Goal: Information Seeking & Learning: Learn about a topic

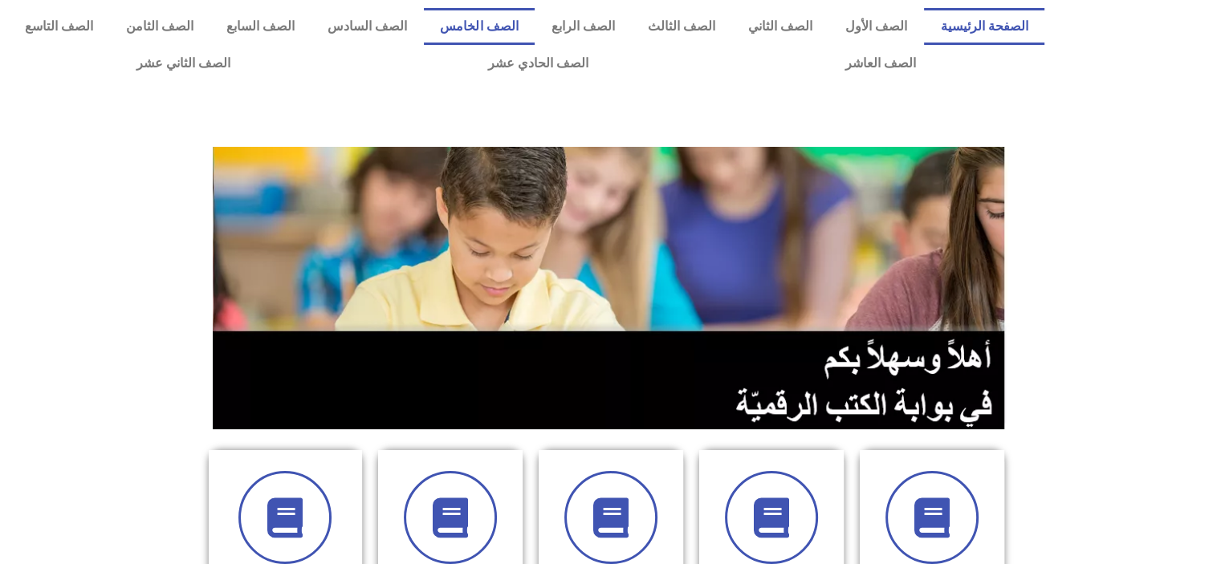
click at [535, 43] on link "الصف الخامس" at bounding box center [479, 26] width 111 height 37
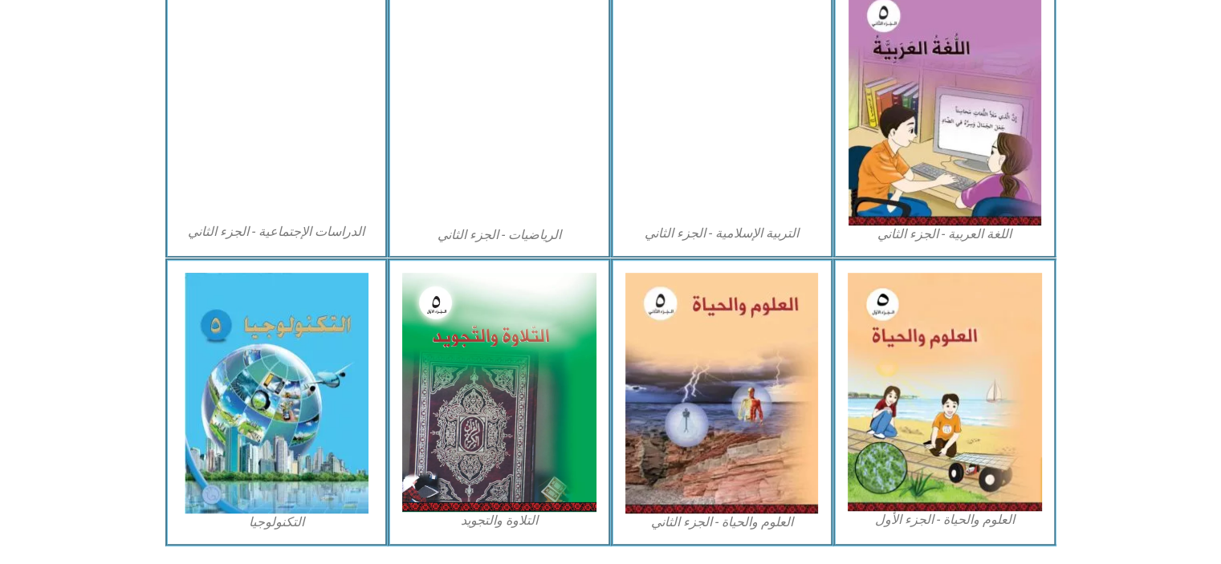
scroll to position [829, 0]
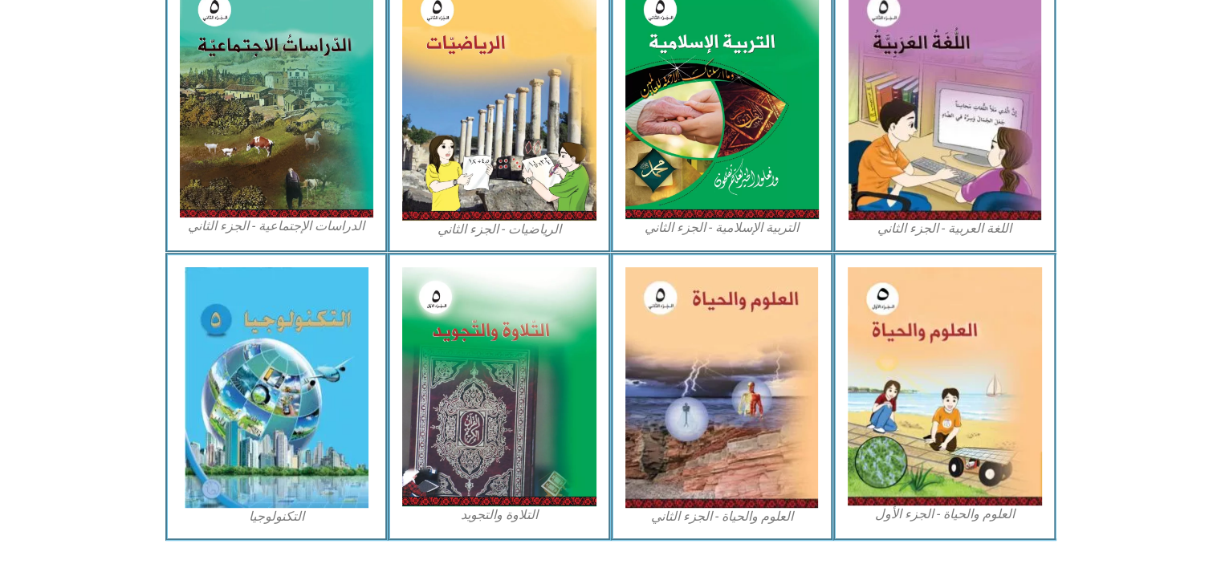
click at [906, 442] on img at bounding box center [945, 386] width 194 height 238
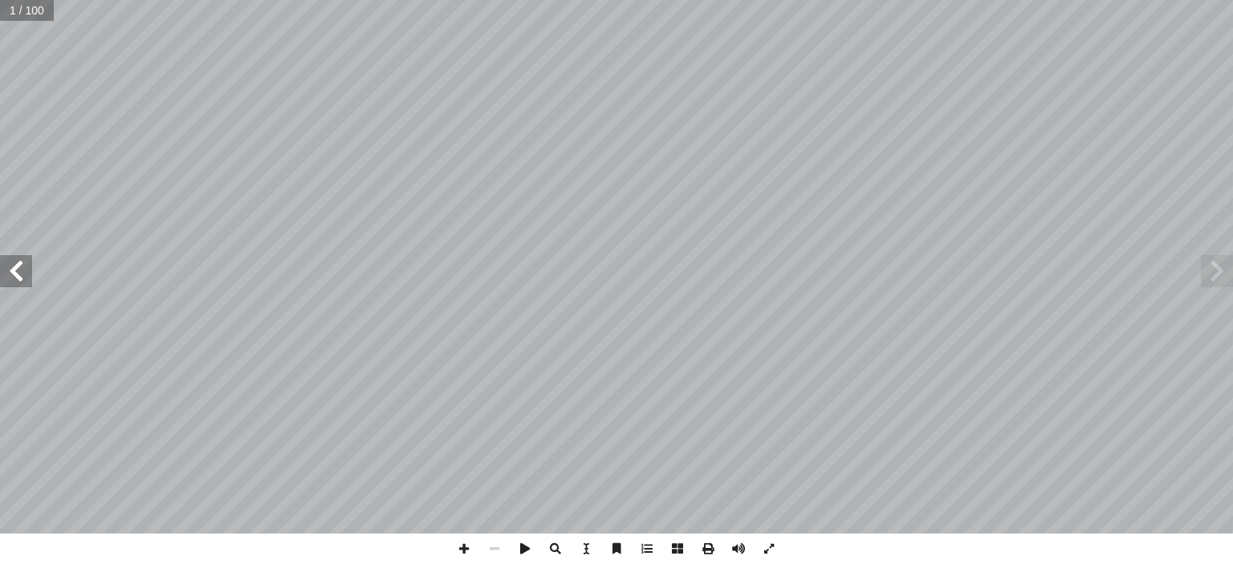
click at [15, 277] on span at bounding box center [16, 271] width 32 height 32
click at [22, 278] on span at bounding box center [16, 271] width 32 height 32
click at [19, 277] on span at bounding box center [16, 271] width 32 height 32
click at [26, 277] on span at bounding box center [16, 271] width 32 height 32
click at [16, 265] on span at bounding box center [16, 271] width 32 height 32
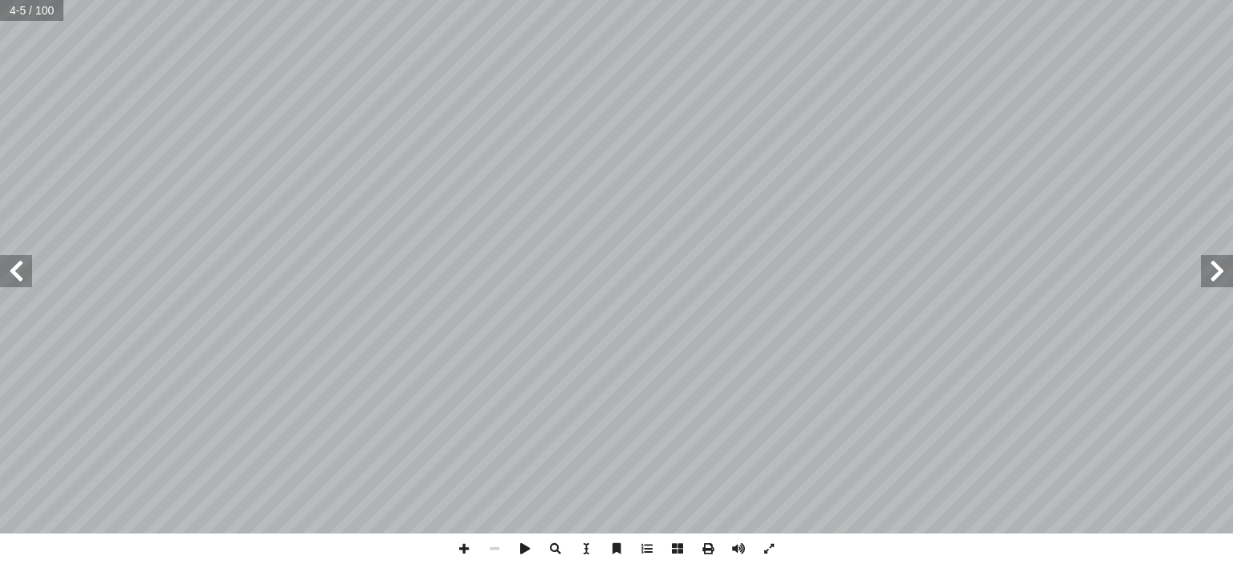
click at [15, 270] on span at bounding box center [16, 271] width 32 height 32
click at [16, 272] on span at bounding box center [16, 271] width 32 height 32
click at [5, 277] on span at bounding box center [16, 271] width 32 height 32
click at [16, 275] on span at bounding box center [16, 271] width 32 height 32
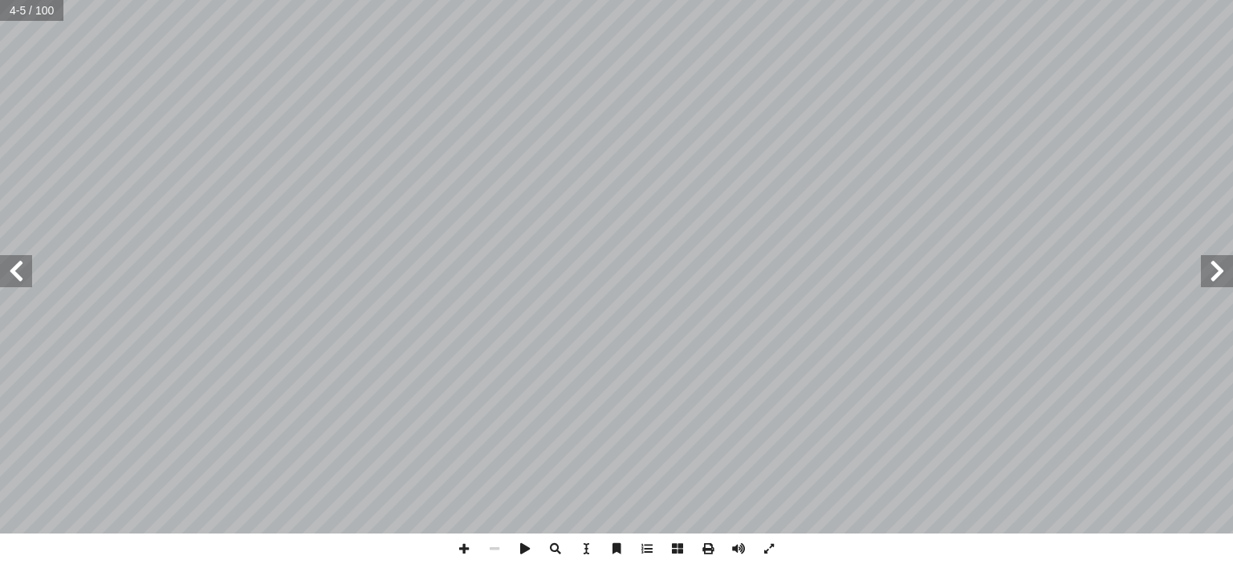
click at [27, 270] on span at bounding box center [16, 271] width 32 height 32
click at [28, 280] on span at bounding box center [16, 271] width 32 height 32
click at [31, 280] on span at bounding box center [16, 271] width 32 height 32
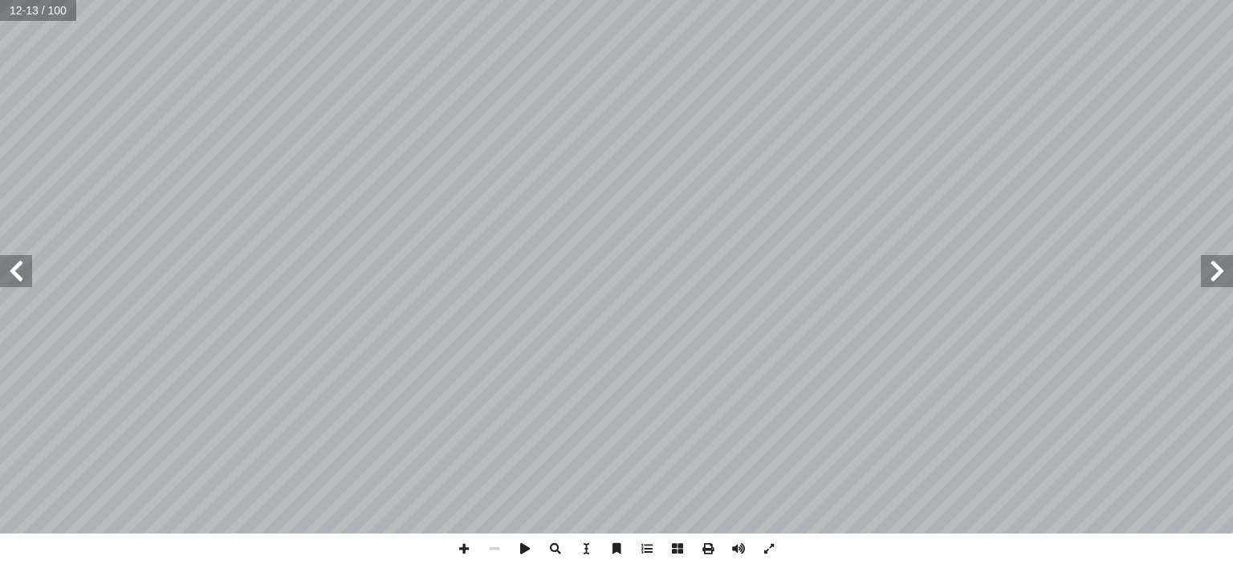
click at [29, 280] on span at bounding box center [16, 271] width 32 height 32
click at [28, 279] on span at bounding box center [16, 271] width 32 height 32
click at [22, 275] on span at bounding box center [16, 271] width 32 height 32
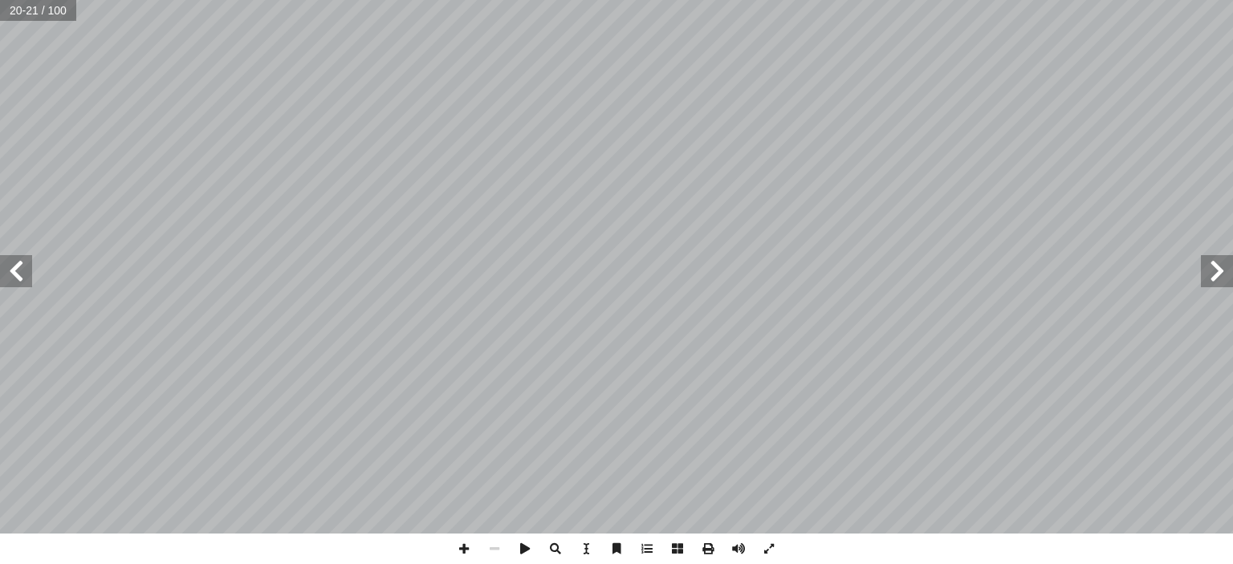
click at [10, 271] on span at bounding box center [16, 271] width 32 height 32
click at [24, 272] on span at bounding box center [16, 271] width 32 height 32
click at [18, 272] on span at bounding box center [16, 271] width 32 height 32
click at [16, 280] on span at bounding box center [16, 271] width 32 height 32
click at [15, 271] on span at bounding box center [16, 271] width 32 height 32
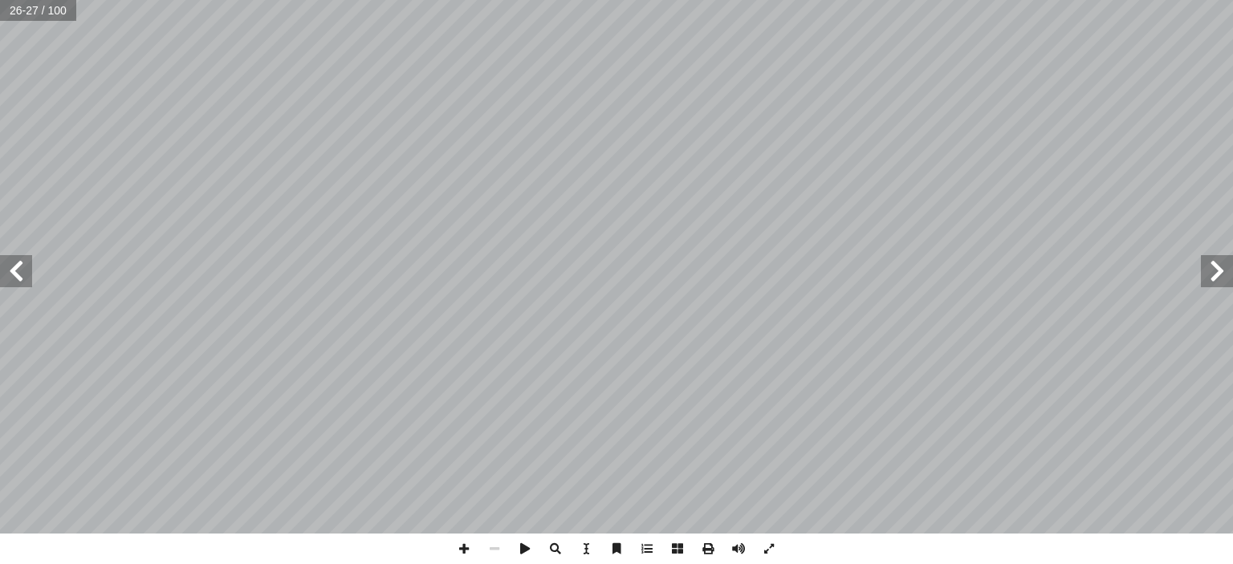
click at [16, 279] on span at bounding box center [16, 271] width 32 height 32
click at [10, 265] on span at bounding box center [16, 271] width 32 height 32
click at [15, 271] on span at bounding box center [16, 271] width 32 height 32
click at [10, 275] on span at bounding box center [16, 271] width 32 height 32
click at [10, 274] on span at bounding box center [16, 271] width 32 height 32
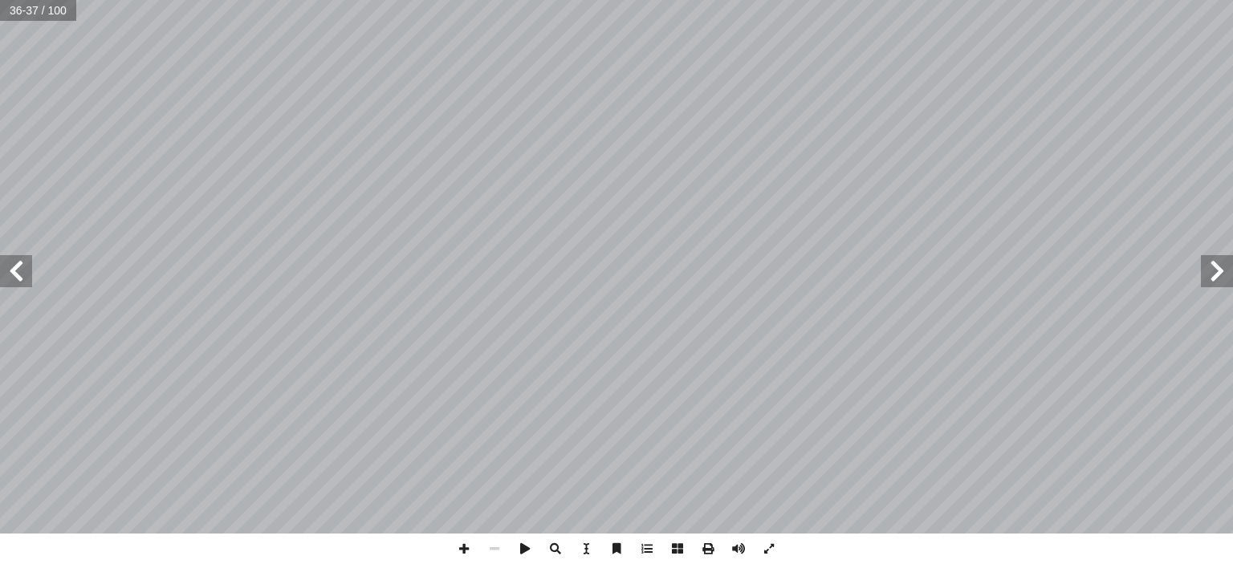
click at [1217, 272] on span at bounding box center [1217, 271] width 32 height 32
click at [1211, 267] on span at bounding box center [1217, 271] width 32 height 32
click at [13, 267] on span at bounding box center [16, 271] width 32 height 32
click at [16, 267] on span at bounding box center [16, 271] width 32 height 32
click at [14, 271] on span at bounding box center [16, 271] width 32 height 32
